Goal: Information Seeking & Learning: Understand process/instructions

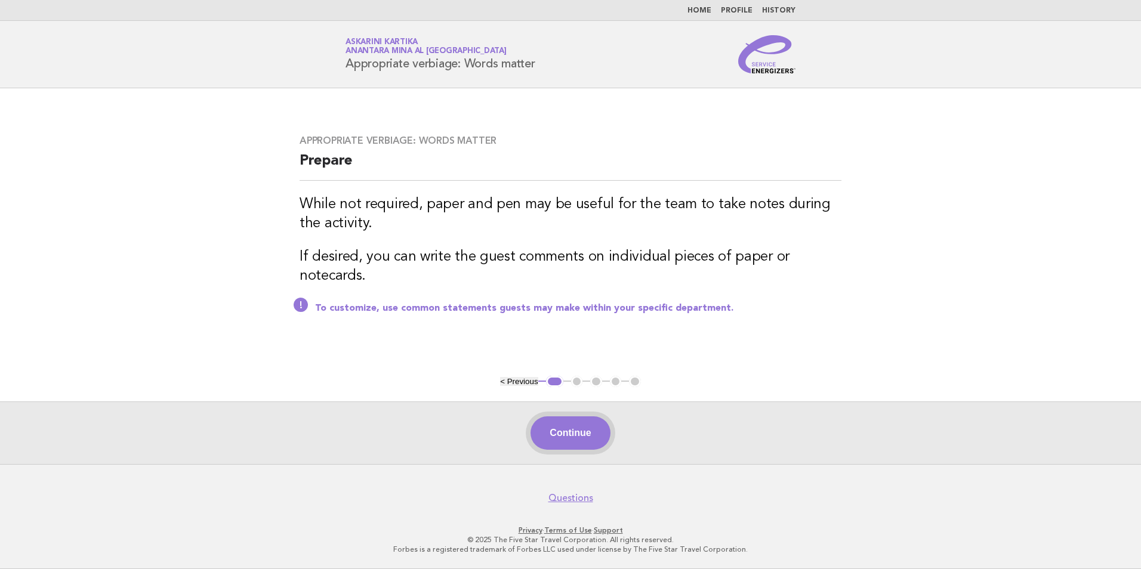
click at [582, 434] on button "Continue" at bounding box center [569, 432] width 79 height 33
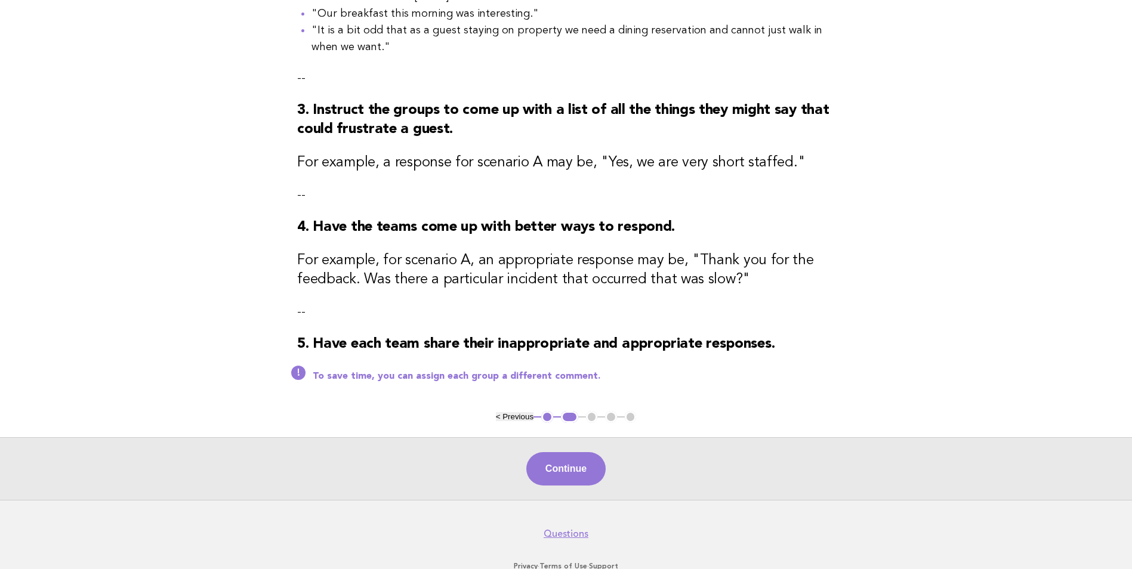
scroll to position [358, 0]
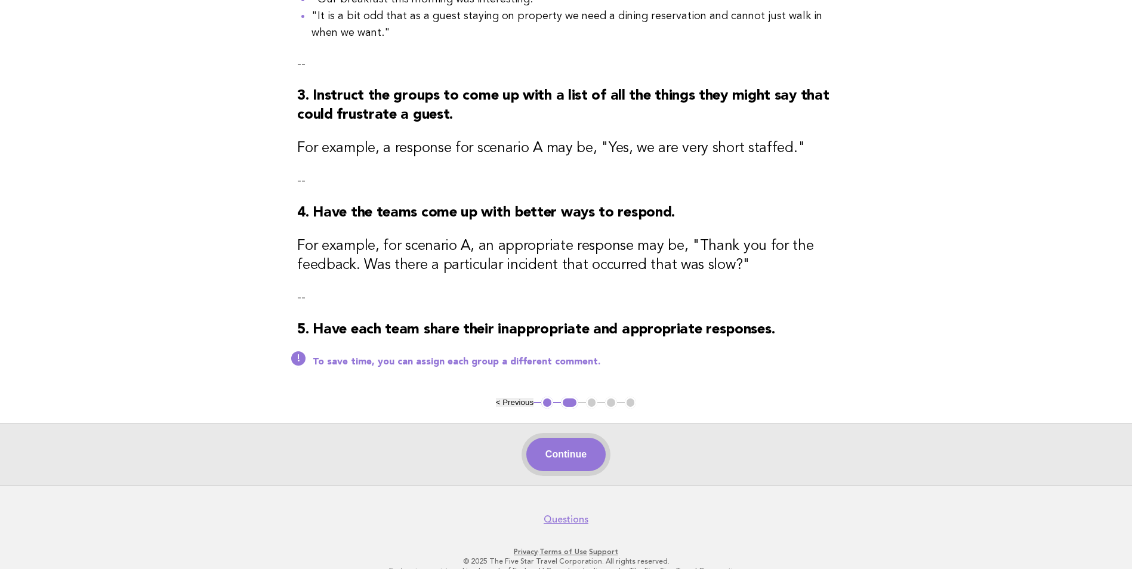
click at [564, 456] on button "Continue" at bounding box center [565, 454] width 79 height 33
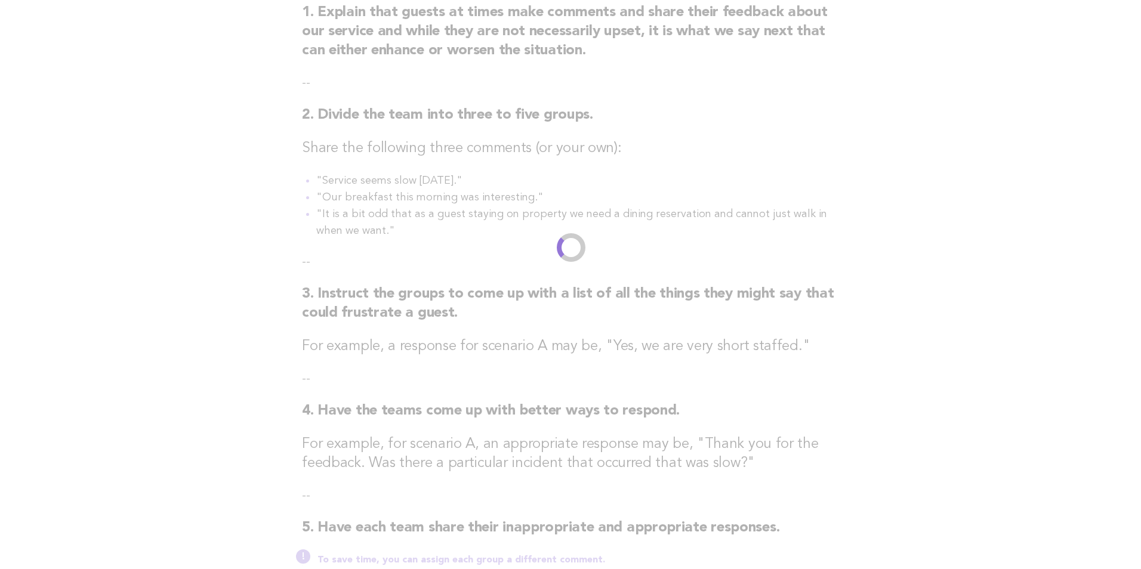
scroll to position [0, 0]
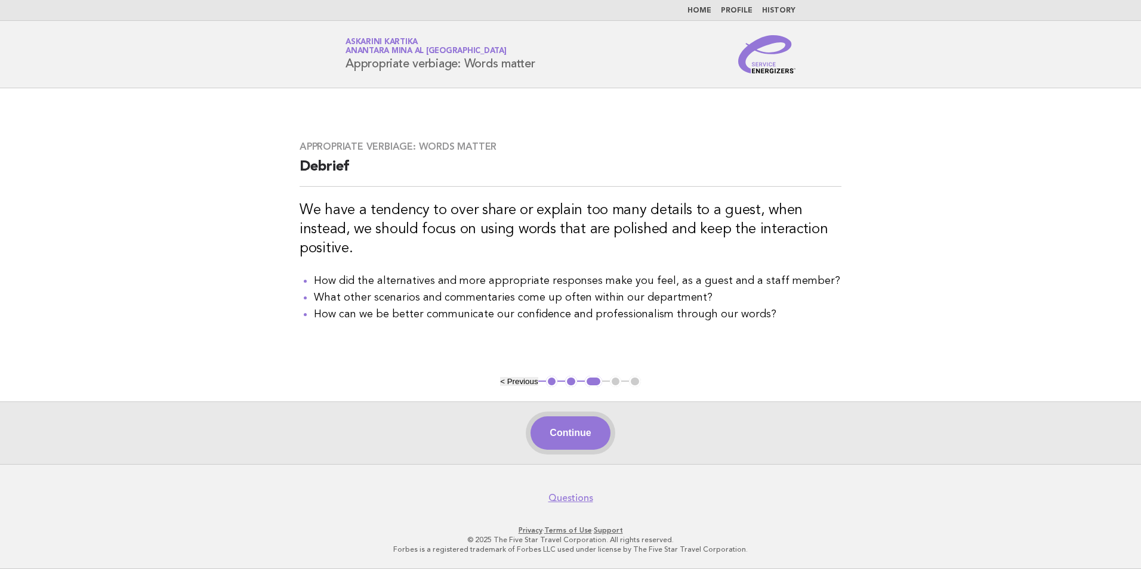
click at [594, 437] on button "Continue" at bounding box center [569, 432] width 79 height 33
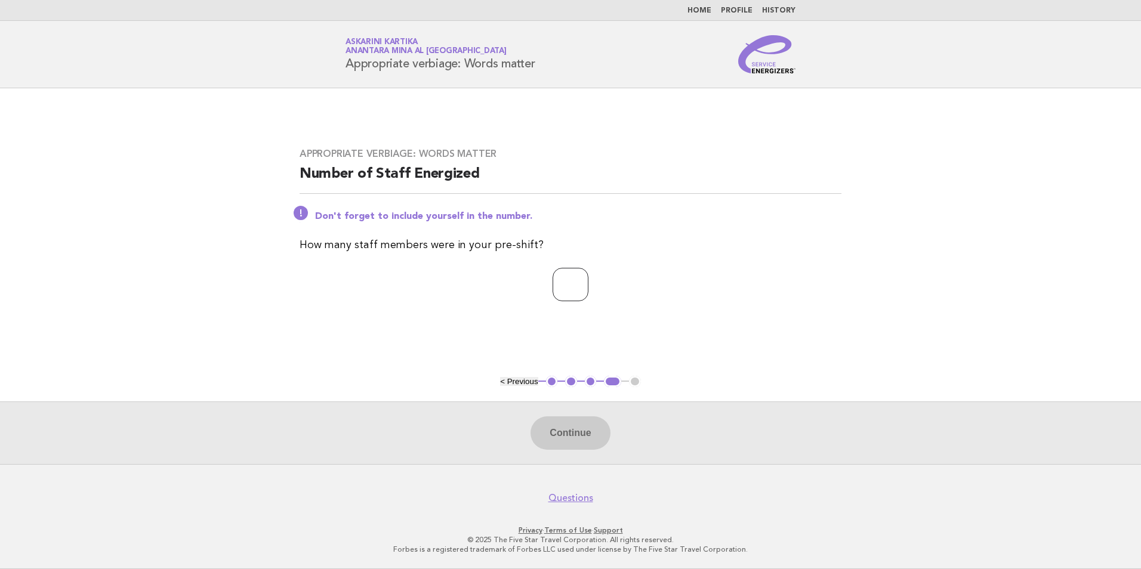
click at [553, 298] on input "number" at bounding box center [571, 284] width 36 height 33
type input "*"
click at [586, 430] on button "Continue" at bounding box center [569, 432] width 79 height 33
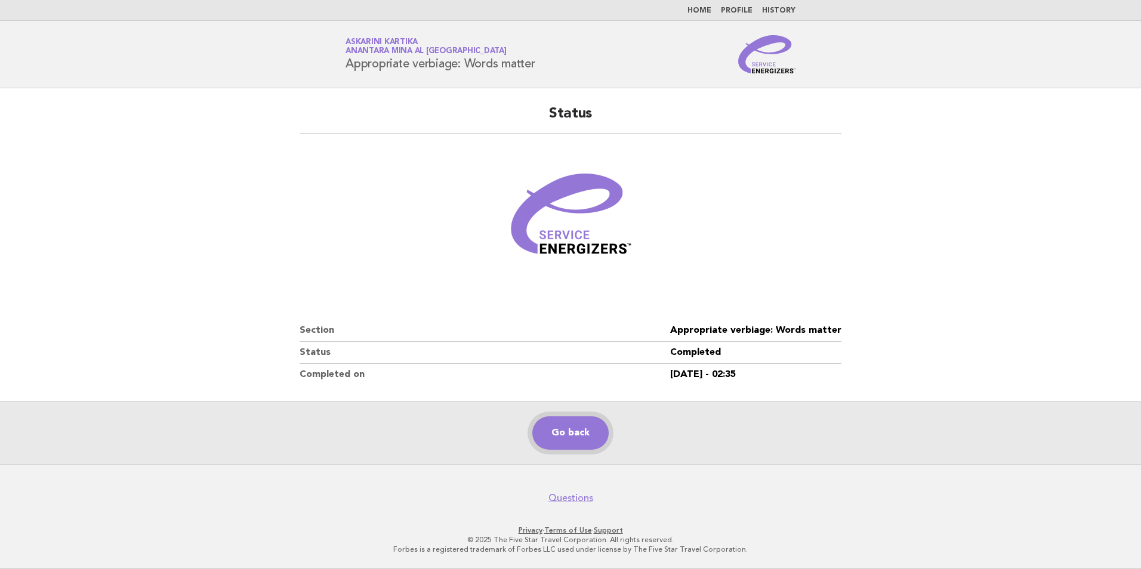
drag, startPoint x: 556, startPoint y: 433, endPoint x: 550, endPoint y: 419, distance: 14.7
click at [555, 432] on link "Go back" at bounding box center [570, 432] width 76 height 33
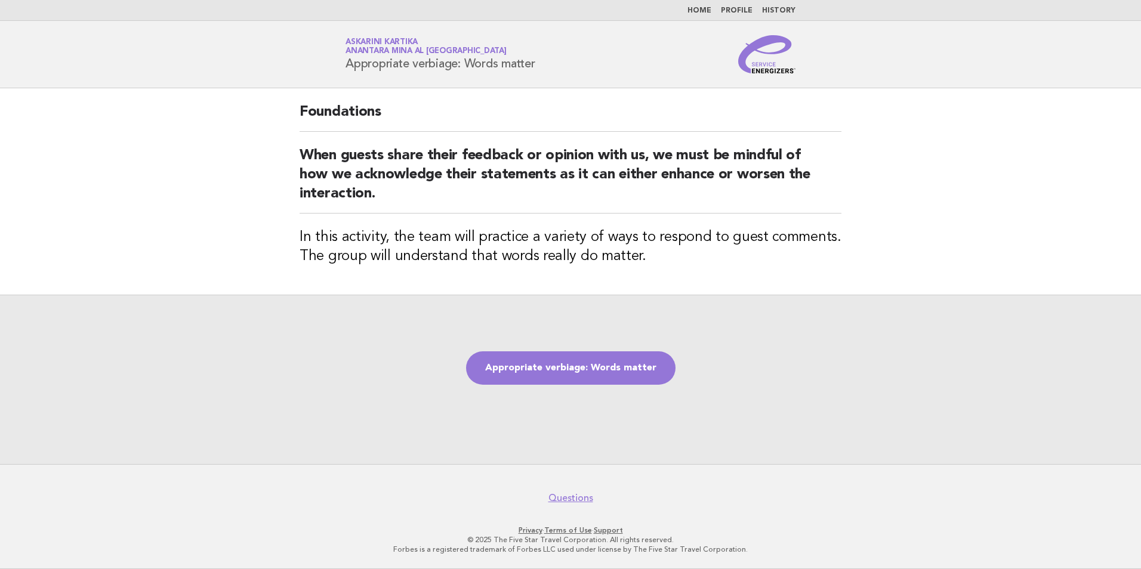
drag, startPoint x: 541, startPoint y: 61, endPoint x: 346, endPoint y: 72, distance: 195.4
click at [346, 72] on div "Service Energizers Askarini Kartika Anantara Mina al [GEOGRAPHIC_DATA] Appropri…" at bounding box center [570, 54] width 483 height 38
copy h1 "Appropriate verbiage: Words matter"
click at [607, 112] on h2 "Foundations" at bounding box center [571, 117] width 542 height 29
click at [586, 367] on link "Appropriate verbiage: Words matter" at bounding box center [570, 367] width 209 height 33
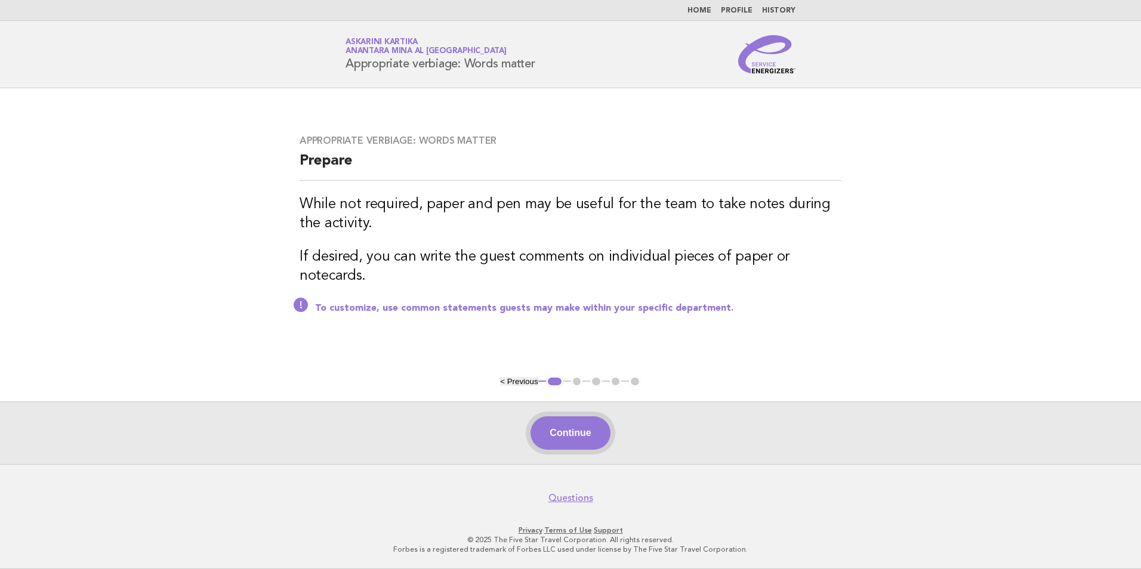
click at [584, 440] on button "Continue" at bounding box center [569, 432] width 79 height 33
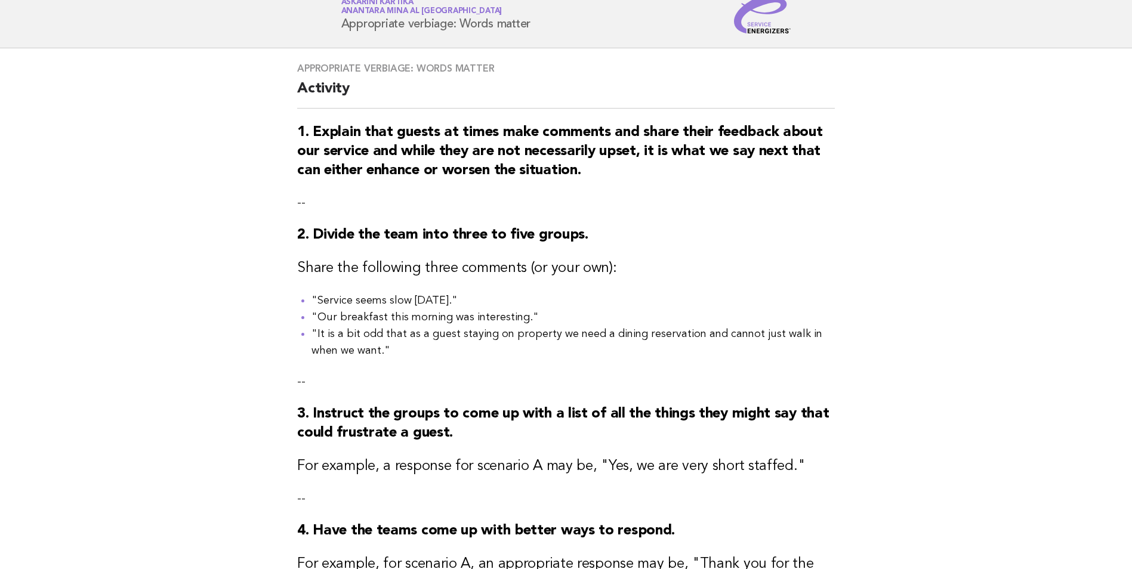
scroll to position [60, 0]
